Goal: Task Accomplishment & Management: Complete application form

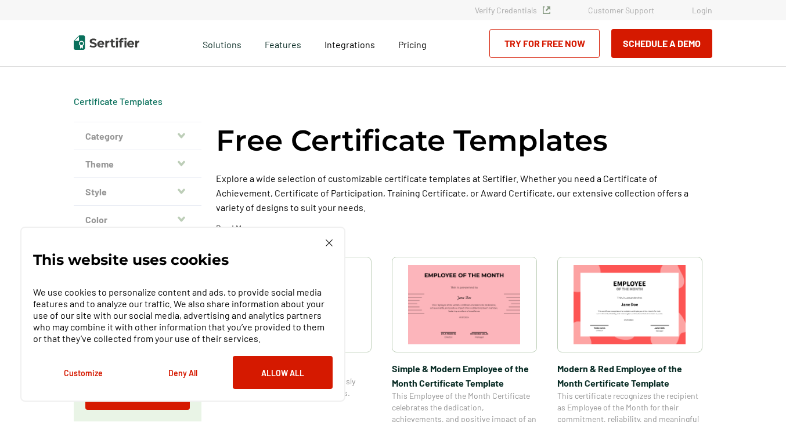
click at [557, 46] on link "Try for Free Now" at bounding box center [544, 43] width 110 height 29
click at [330, 237] on div "This website uses cookies We use cookies to personalize content and ads, to pro…" at bounding box center [182, 314] width 325 height 175
click at [328, 243] on img at bounding box center [329, 243] width 7 height 7
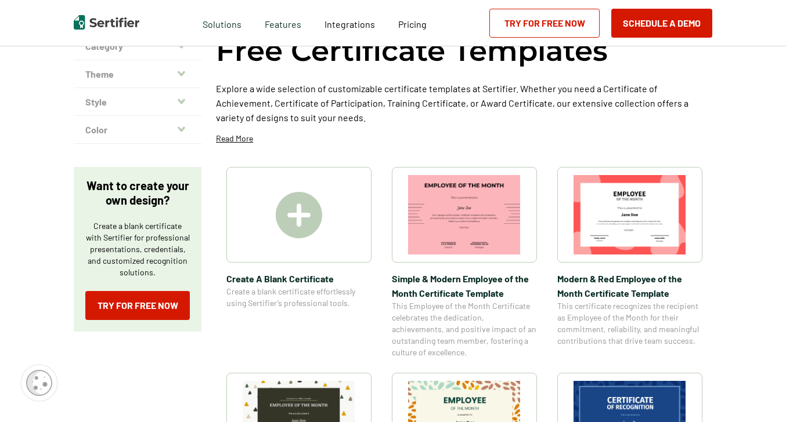
scroll to position [91, 0]
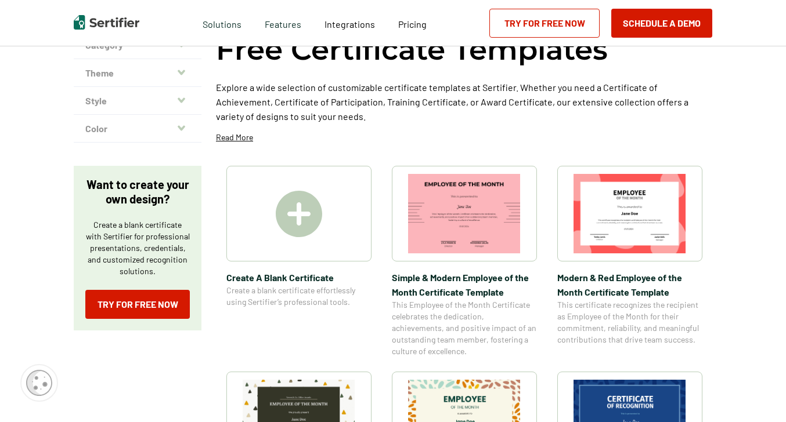
click at [310, 232] on img at bounding box center [299, 214] width 46 height 46
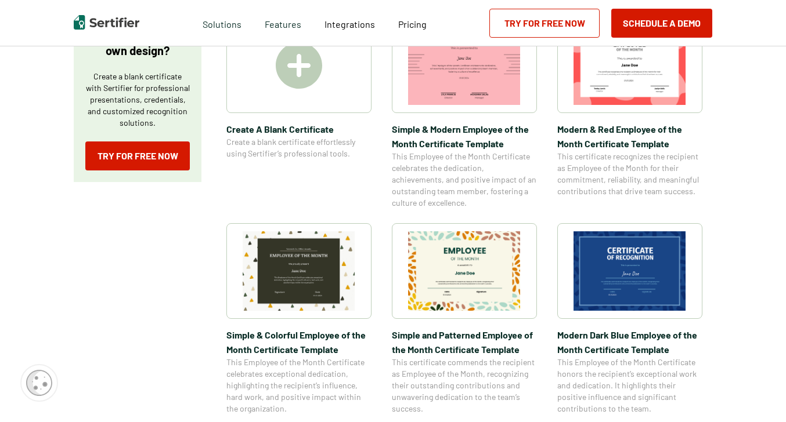
scroll to position [258, 0]
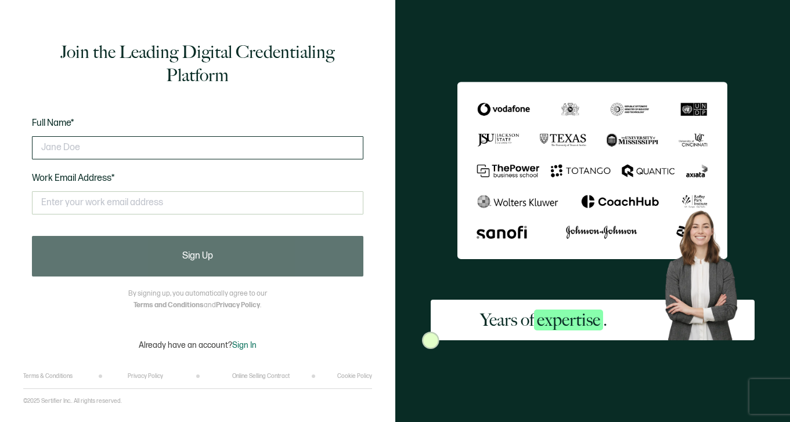
click at [287, 145] on input "text" at bounding box center [197, 147] width 331 height 23
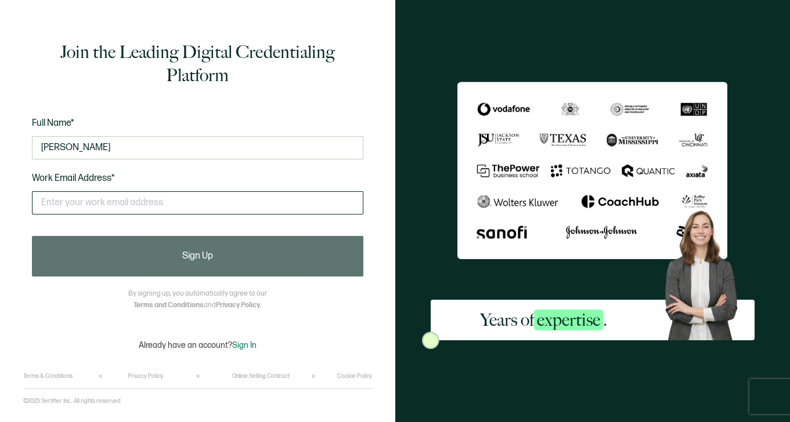
type input "[PERSON_NAME]"
click at [219, 204] on input "text" at bounding box center [197, 203] width 331 height 23
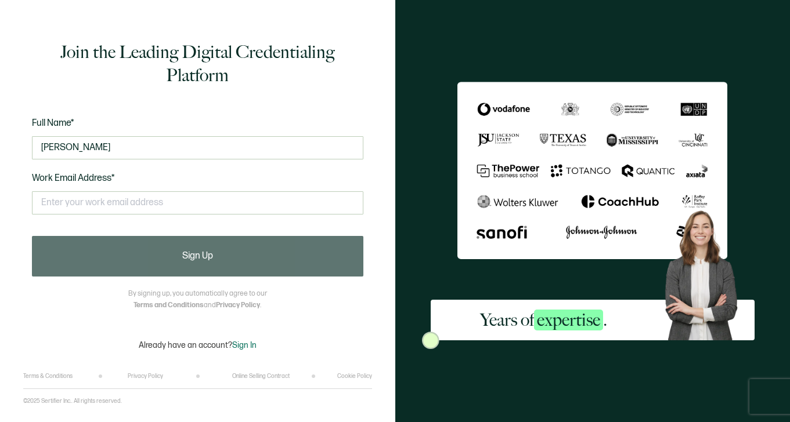
type input "[EMAIL_ADDRESS][DOMAIN_NAME]"
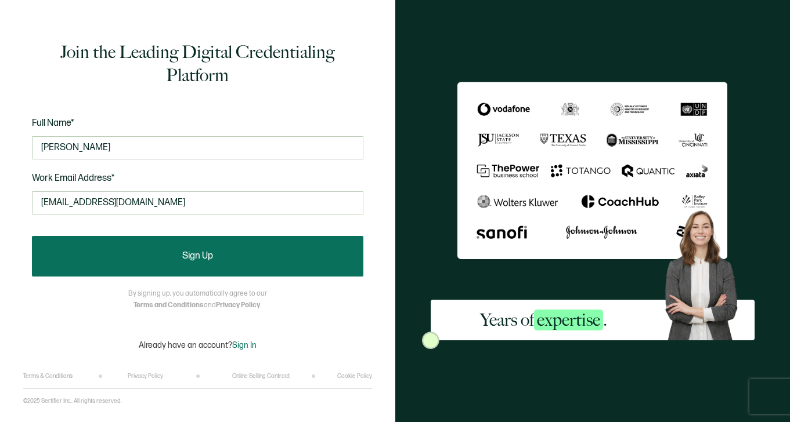
click at [234, 252] on button "Sign Up" at bounding box center [197, 256] width 331 height 41
click at [196, 259] on span "Sign Up" at bounding box center [197, 256] width 31 height 9
click at [195, 250] on button "Sign Up" at bounding box center [197, 256] width 331 height 41
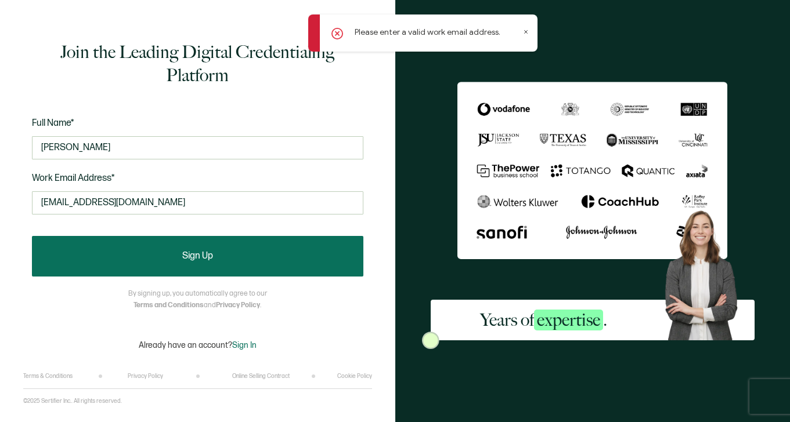
click at [183, 247] on button "Sign Up" at bounding box center [197, 256] width 331 height 41
